Goal: Find contact information: Find contact information

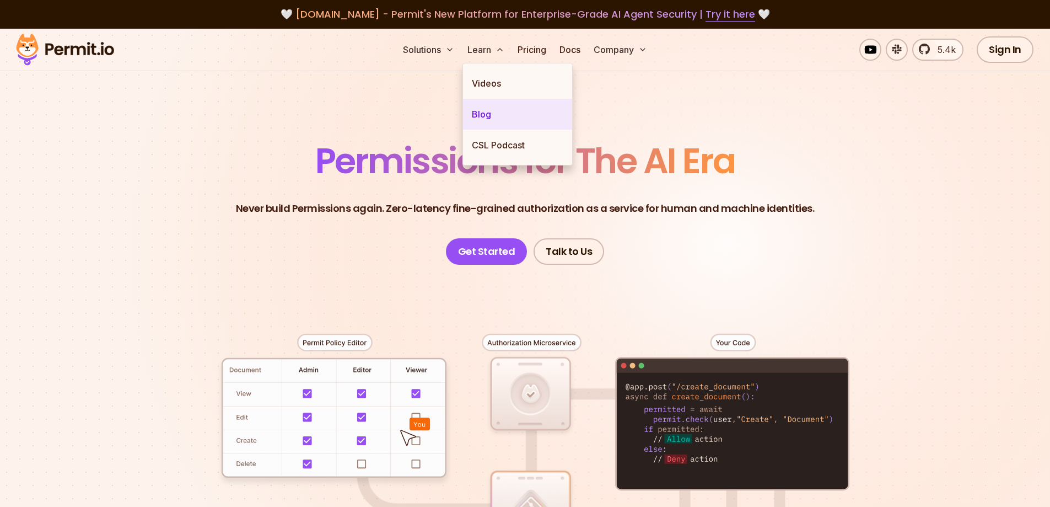
click at [480, 112] on link "Blog" at bounding box center [517, 114] width 109 height 31
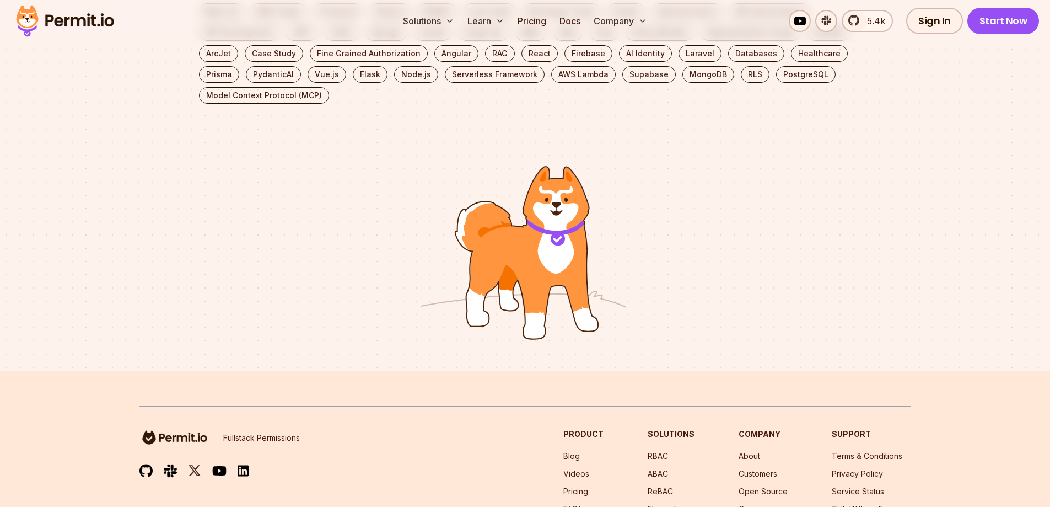
scroll to position [2524, 0]
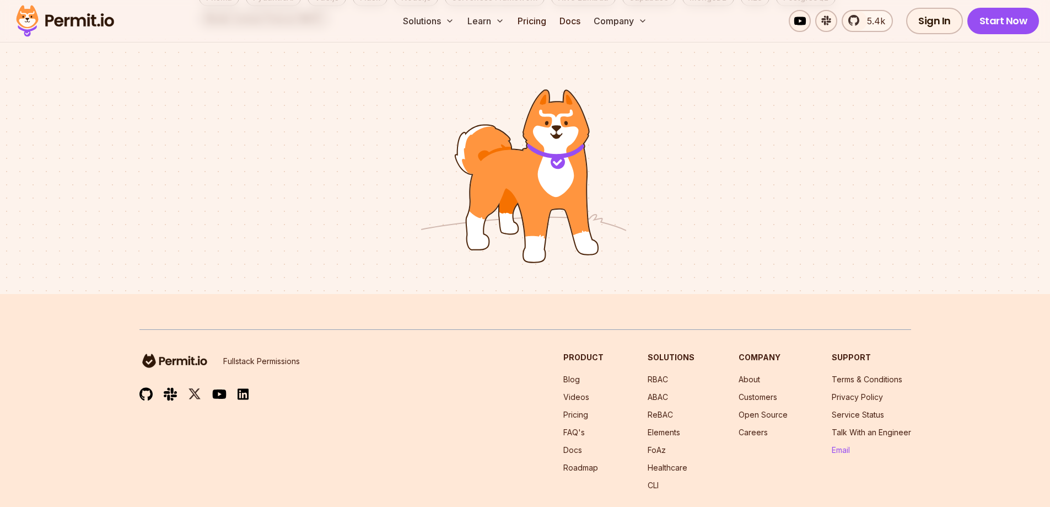
click at [848, 445] on link "Email" at bounding box center [841, 449] width 18 height 9
click at [835, 392] on link "Privacy Policy" at bounding box center [857, 396] width 51 height 9
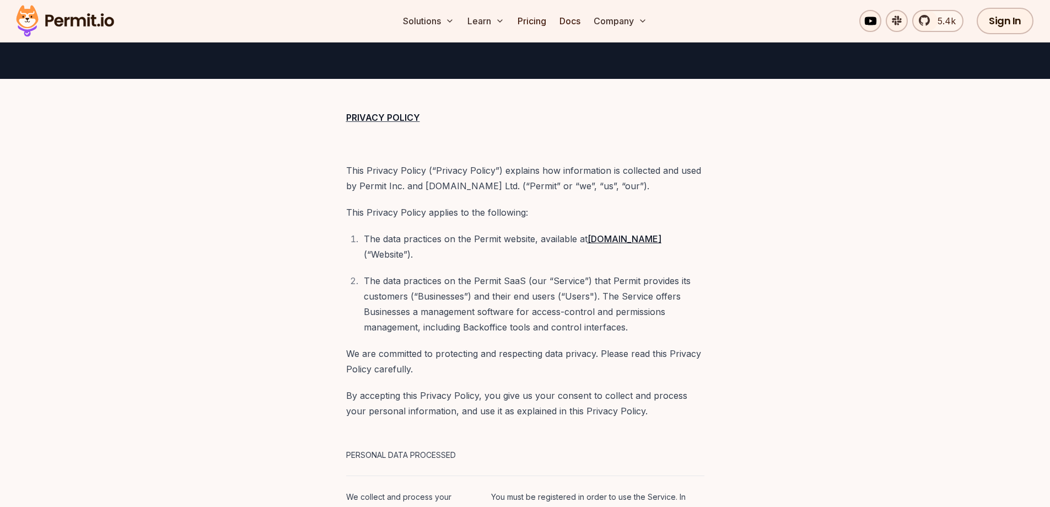
scroll to position [221, 0]
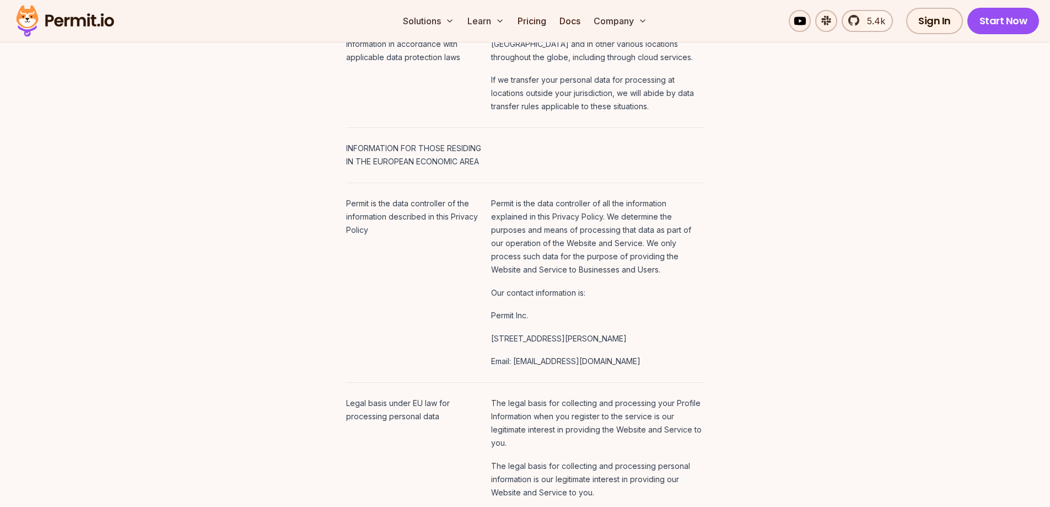
drag, startPoint x: 507, startPoint y: 253, endPoint x: 564, endPoint y: 252, distance: 56.8
click at [564, 355] on p "Email: [EMAIL_ADDRESS][DOMAIN_NAME]" at bounding box center [597, 361] width 213 height 13
copy p "[EMAIL_ADDRESS][DOMAIN_NAME]"
